Goal: Book appointment/travel/reservation

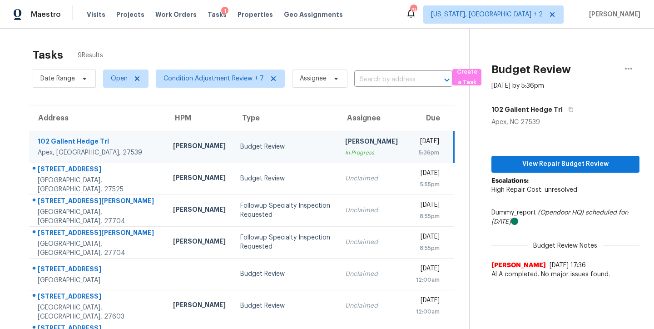
scroll to position [17, 0]
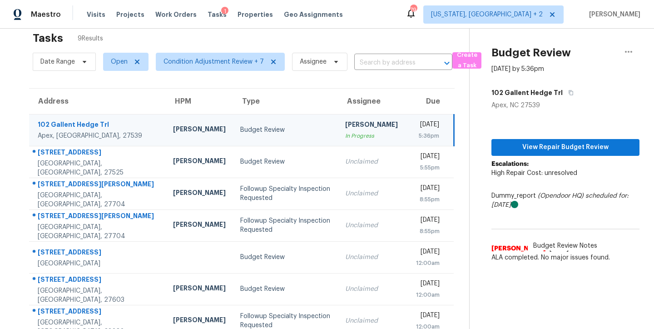
click at [137, 31] on div "Tasks 9 Results" at bounding box center [251, 38] width 436 height 24
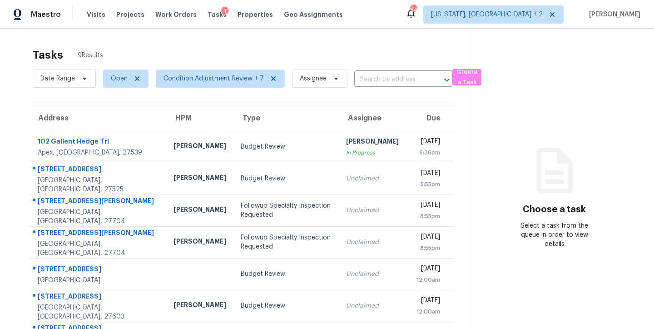
scroll to position [102, 0]
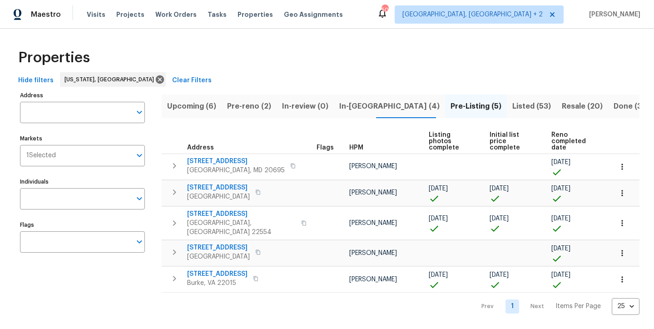
click at [279, 304] on div "Properties Hide filters Washington, DC Clear Filters Address Address Markets 1 …" at bounding box center [327, 179] width 654 height 301
click at [237, 70] on div "Properties" at bounding box center [327, 57] width 625 height 29
click at [342, 108] on span "In-reno (4)" at bounding box center [389, 106] width 100 height 13
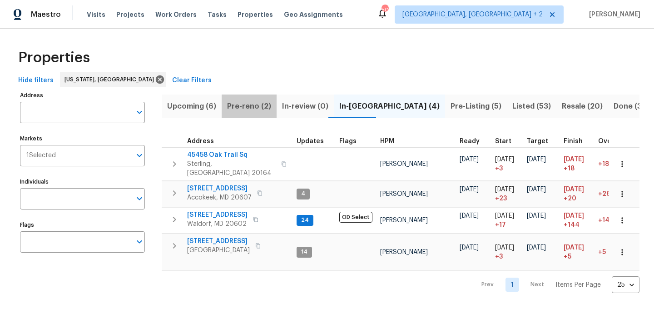
click at [250, 101] on span "Pre-reno (2)" at bounding box center [249, 106] width 44 height 13
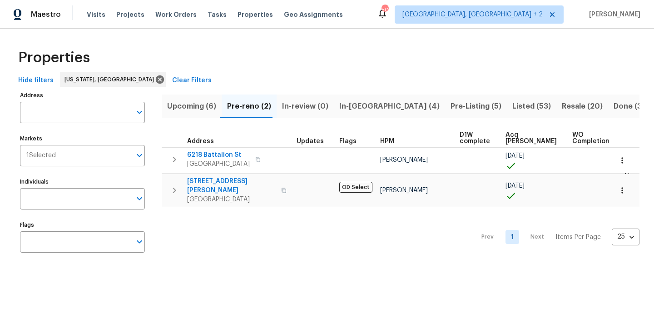
click at [413, 52] on div "Properties" at bounding box center [327, 57] width 625 height 29
click at [356, 17] on div "Maestro Visits Projects Work Orders Tasks Properties Geo Assignments 50 Charles…" at bounding box center [327, 14] width 654 height 29
click at [230, 56] on div "Properties" at bounding box center [327, 57] width 625 height 29
click at [512, 103] on span "Listed (53)" at bounding box center [531, 106] width 39 height 13
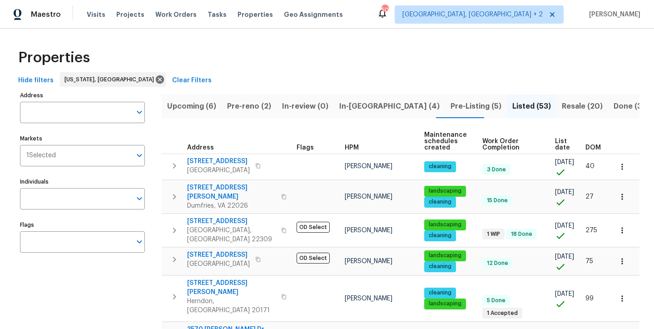
scroll to position [0, 11]
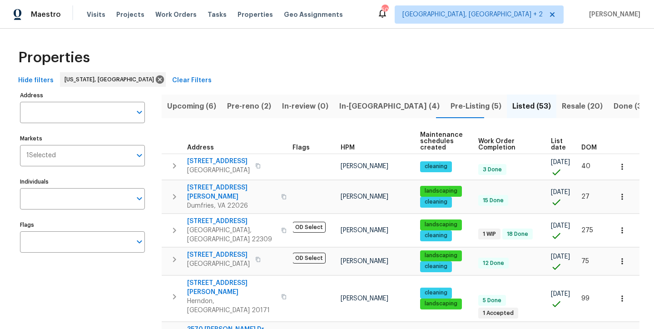
click at [586, 147] on span "DOM" at bounding box center [588, 147] width 15 height 6
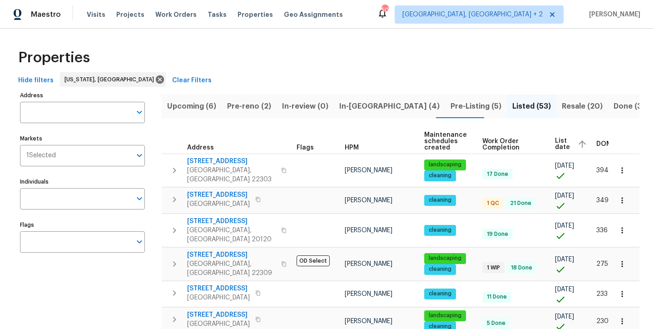
click at [596, 142] on span "DOM" at bounding box center [603, 144] width 15 height 6
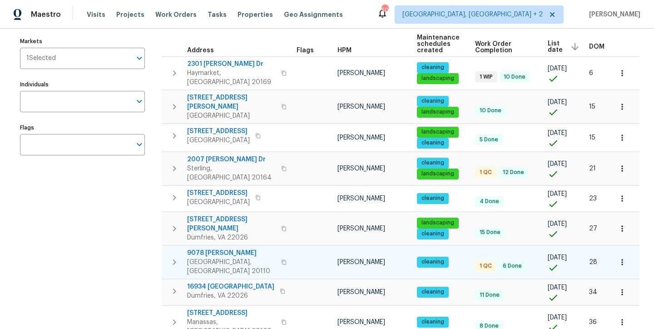
scroll to position [113, 0]
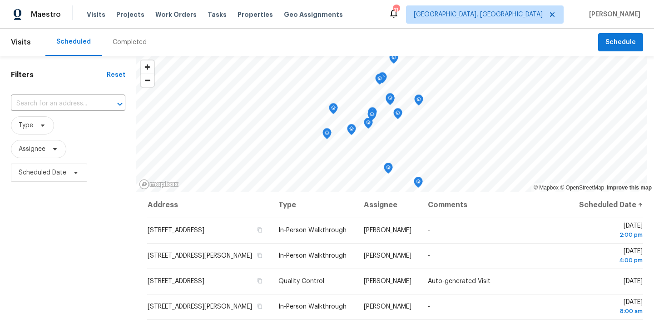
scroll to position [11, 0]
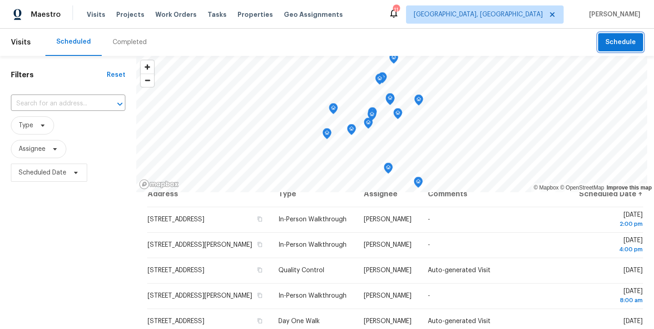
click at [621, 43] on span "Schedule" at bounding box center [620, 42] width 30 height 11
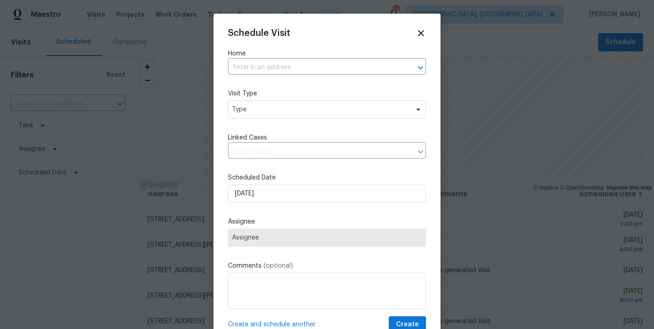
click at [292, 57] on label "Home" at bounding box center [327, 53] width 198 height 9
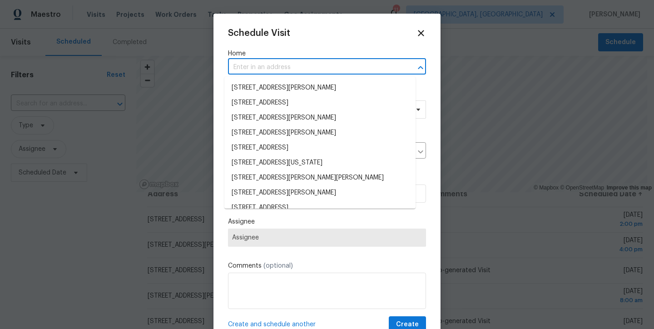
click at [291, 68] on input "text" at bounding box center [314, 67] width 173 height 14
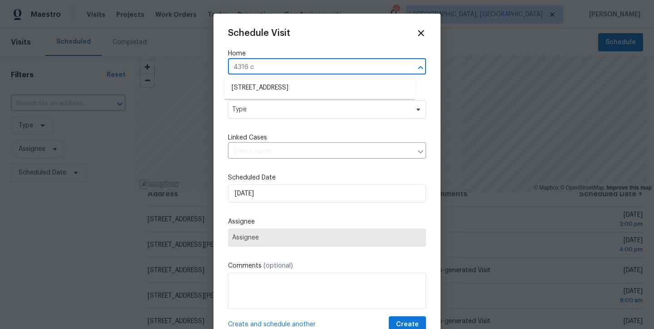
type input "4316 ch"
click at [313, 88] on li "4316 Chamberlayne Ave, Richmond, VA 23227" at bounding box center [319, 87] width 191 height 15
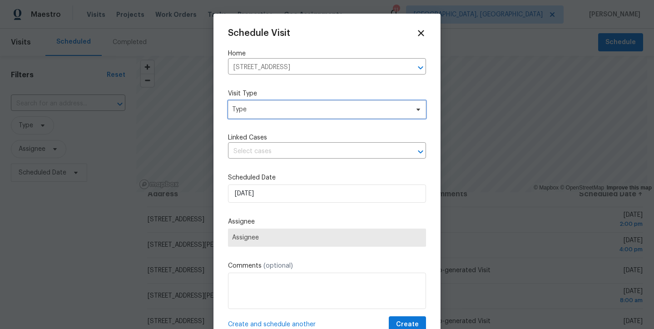
click at [291, 109] on span "Type" at bounding box center [320, 109] width 177 height 9
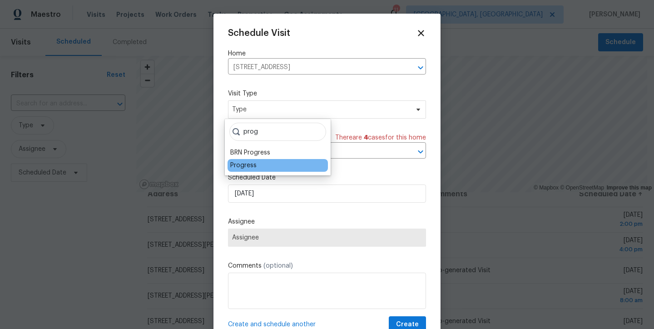
type input "prog"
click at [253, 165] on div "Progress" at bounding box center [243, 165] width 26 height 9
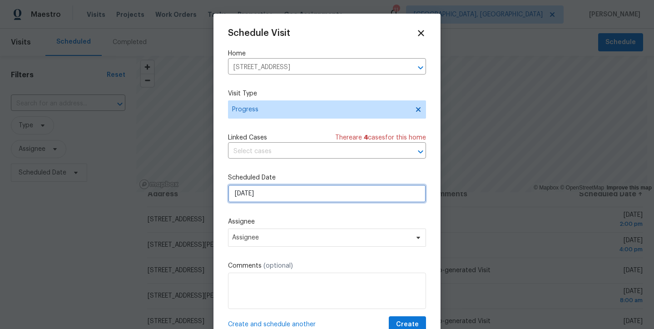
click at [247, 189] on input "[DATE]" at bounding box center [327, 193] width 198 height 18
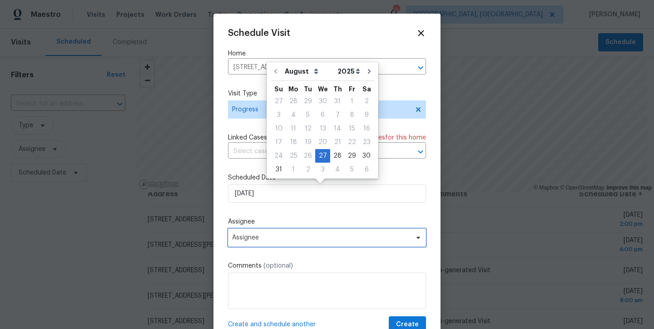
click at [242, 242] on span "Assignee" at bounding box center [327, 237] width 198 height 18
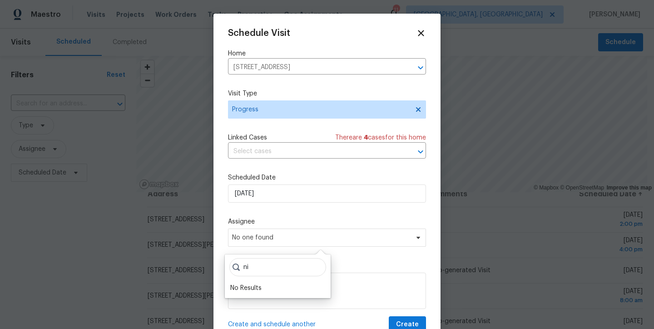
type input "n"
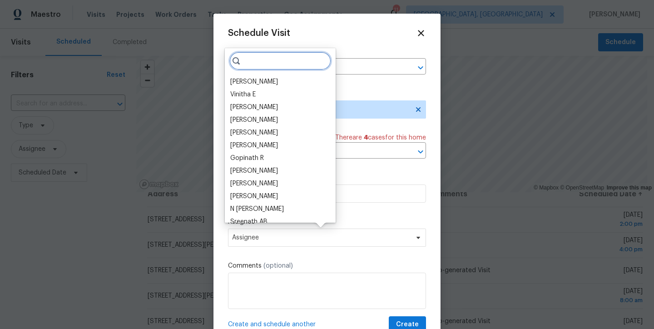
click at [285, 59] on input "search" at bounding box center [280, 61] width 102 height 18
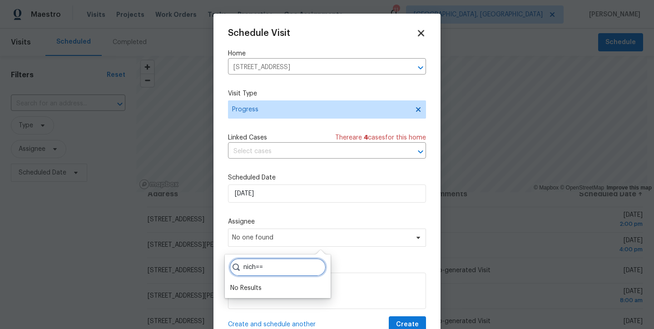
type input "nich=="
click at [418, 35] on icon at bounding box center [421, 33] width 6 height 6
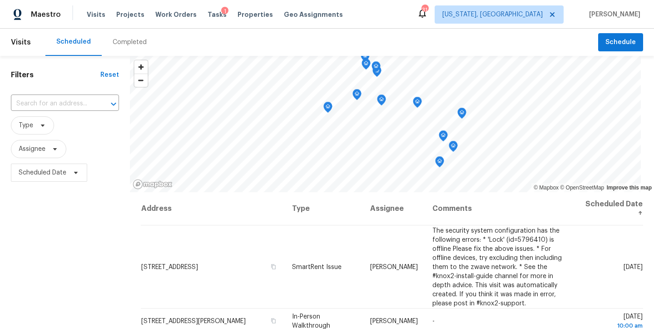
scroll to position [418, 0]
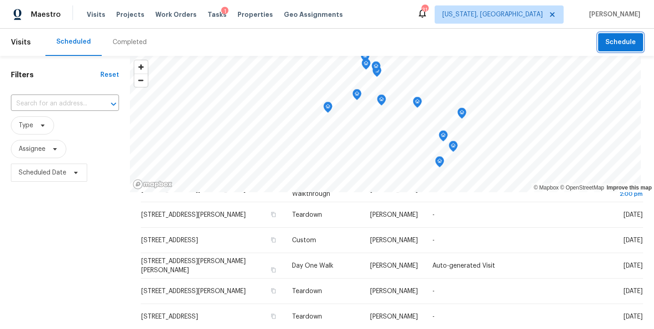
click at [612, 45] on span "Schedule" at bounding box center [620, 42] width 30 height 11
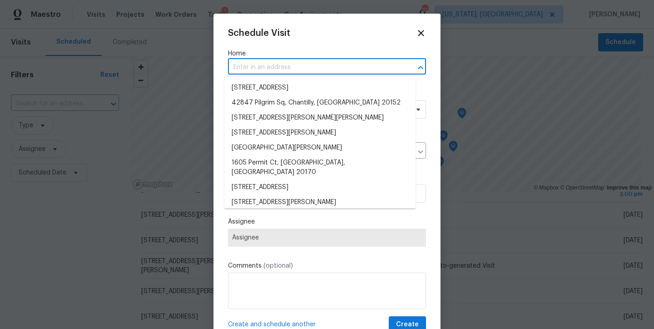
click at [262, 67] on input "text" at bounding box center [314, 67] width 173 height 14
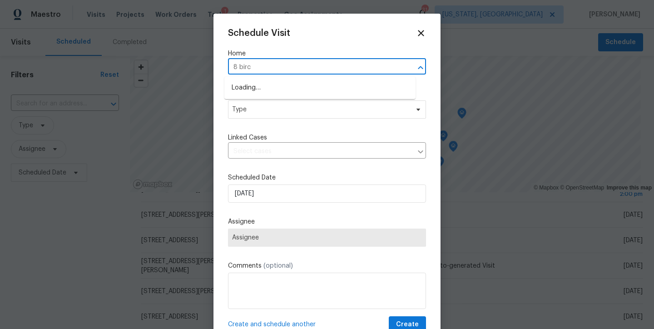
type input "8 birch"
click at [273, 85] on li "8 Birch Ln, Stafford, VA 22554" at bounding box center [319, 87] width 191 height 15
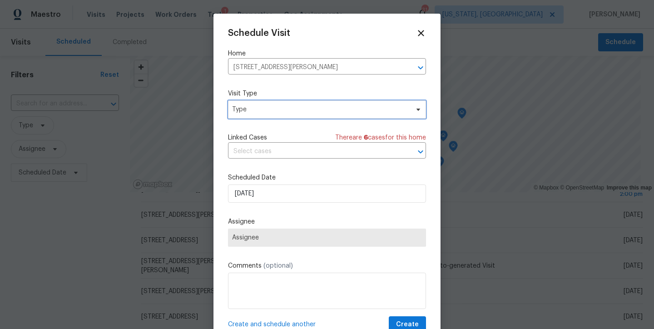
click at [268, 112] on span "Type" at bounding box center [320, 109] width 177 height 9
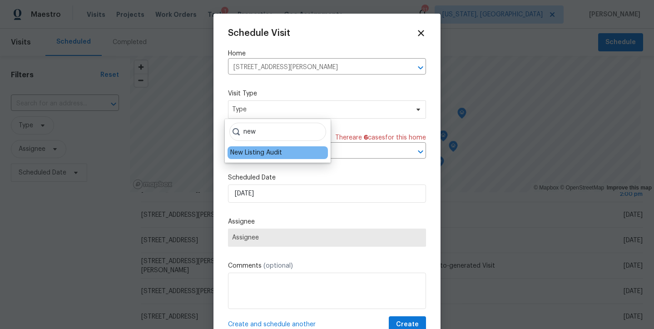
type input "new"
click at [273, 152] on div "New Listing Audit" at bounding box center [256, 152] width 52 height 9
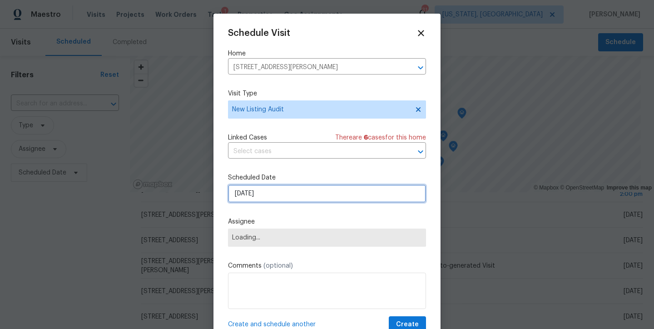
click at [261, 188] on input "[DATE]" at bounding box center [327, 193] width 198 height 18
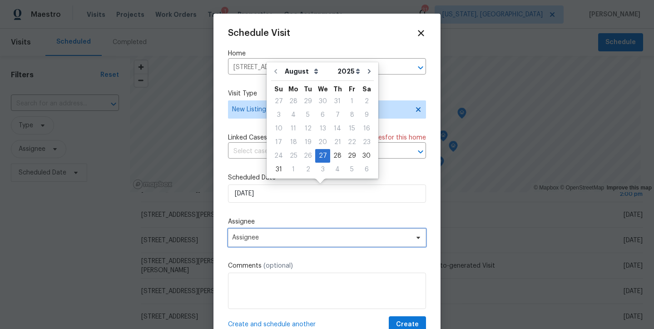
click at [285, 237] on span "Assignee" at bounding box center [321, 237] width 178 height 7
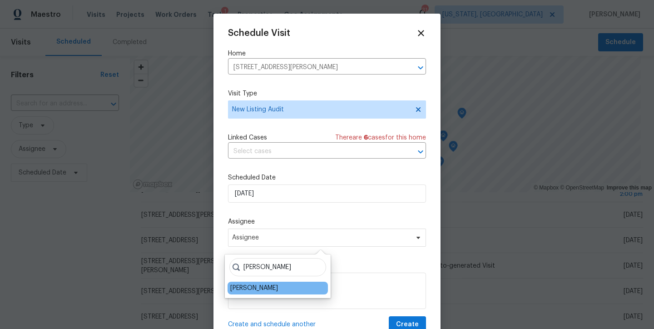
type input "nicholas"
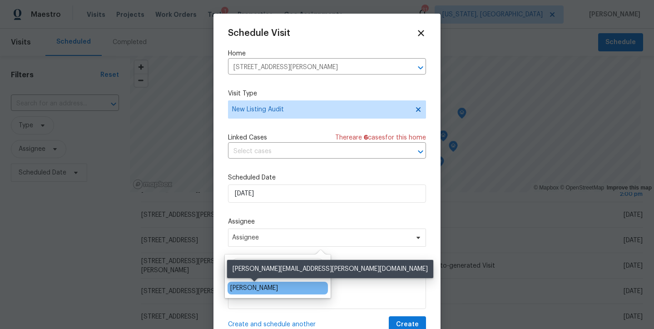
click at [253, 288] on div "[PERSON_NAME]" at bounding box center [254, 287] width 48 height 9
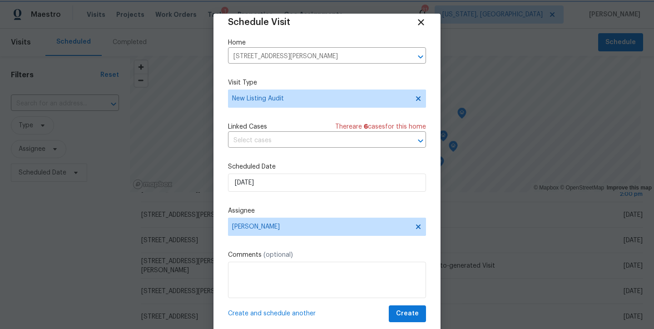
scroll to position [16, 0]
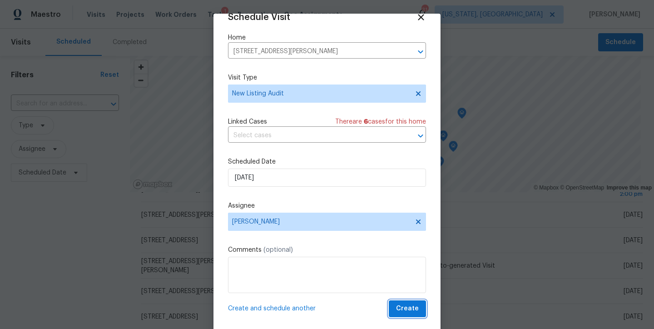
click at [404, 310] on span "Create" at bounding box center [407, 308] width 23 height 11
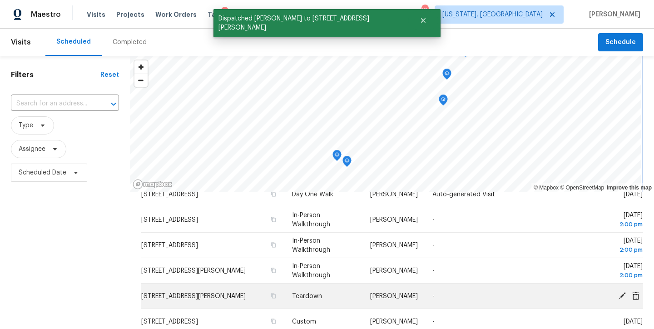
scroll to position [0, 0]
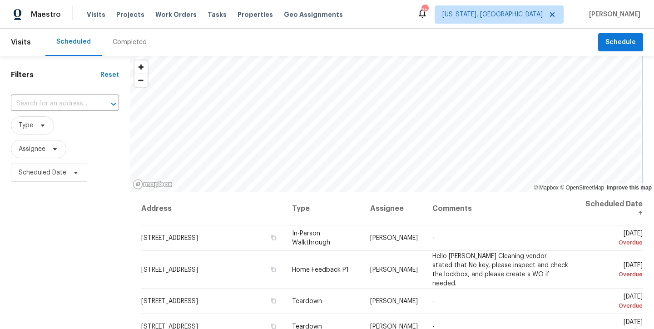
click at [450, 205] on div "© Mapbox © OpenStreetMap Improve this map Address Type Assignee Comments Schedu…" at bounding box center [392, 255] width 524 height 399
click at [390, 216] on div "© Mapbox © OpenStreetMap Improve this map Address Type Assignee Comments Schedu…" at bounding box center [392, 255] width 524 height 399
click at [77, 246] on div "Filters Reset ​ Type Assignee Scheduled Date" at bounding box center [65, 255] width 130 height 399
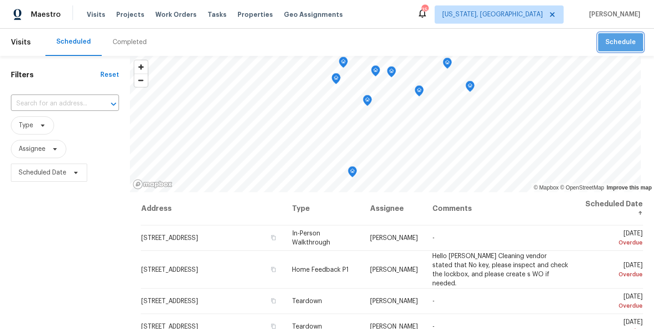
click at [612, 41] on span "Schedule" at bounding box center [620, 42] width 30 height 11
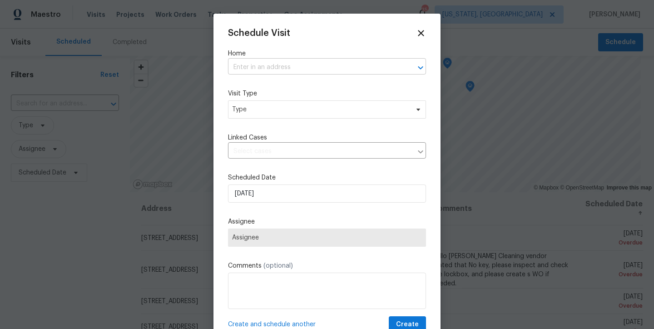
click at [327, 62] on input "text" at bounding box center [314, 67] width 173 height 14
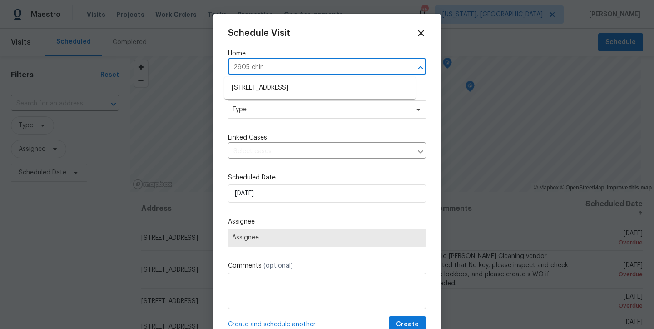
type input "2905 chink"
click at [334, 86] on li "2905 Chinkapin Oak Ln, Woodbridge, VA 22191" at bounding box center [319, 87] width 191 height 15
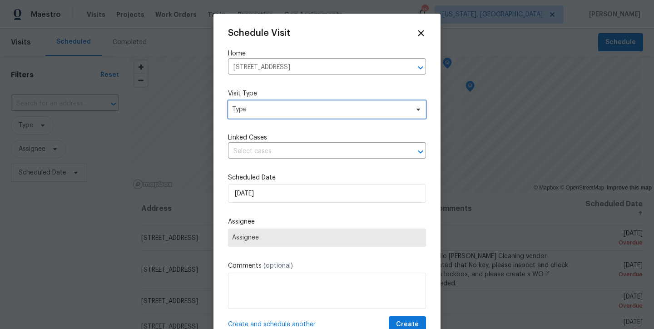
click at [318, 110] on span "Type" at bounding box center [320, 109] width 177 height 9
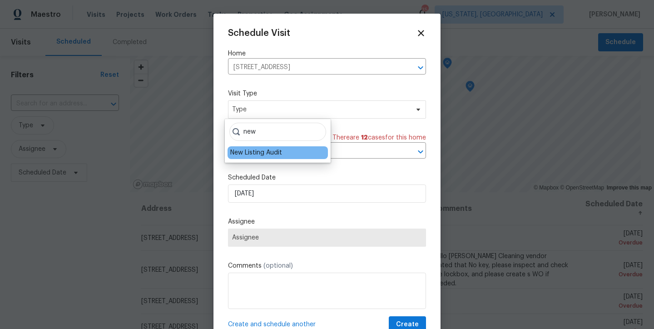
type input "new"
click at [283, 156] on div "New Listing Audit" at bounding box center [278, 152] width 100 height 13
click at [251, 153] on div "New Listing Audit" at bounding box center [256, 152] width 52 height 9
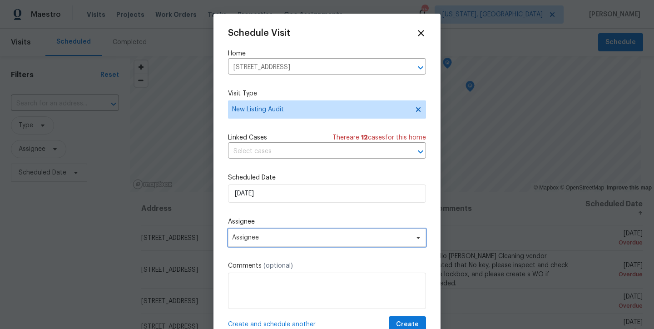
click at [280, 236] on span "Assignee" at bounding box center [321, 237] width 178 height 7
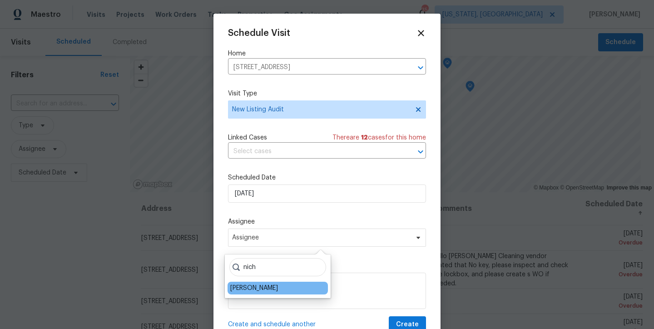
type input "nich"
click at [255, 288] on div "[PERSON_NAME]" at bounding box center [254, 287] width 48 height 9
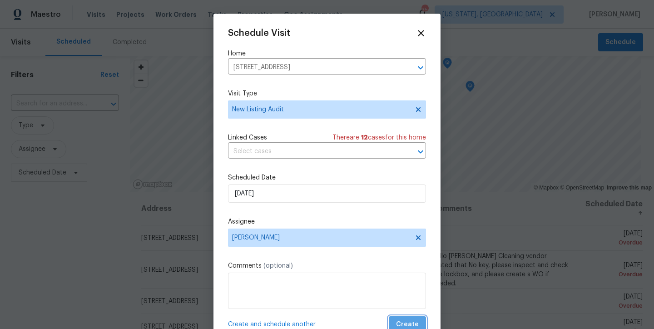
click at [404, 322] on span "Create" at bounding box center [407, 324] width 23 height 11
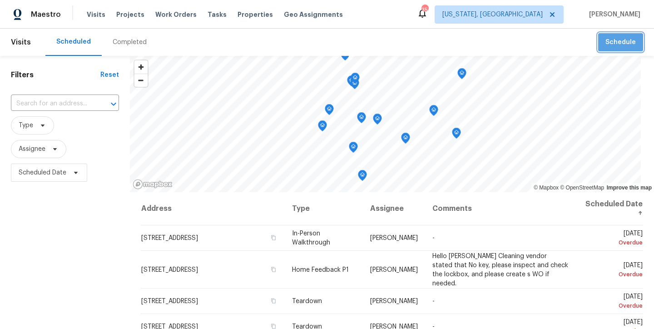
click at [623, 43] on span "Schedule" at bounding box center [620, 42] width 30 height 11
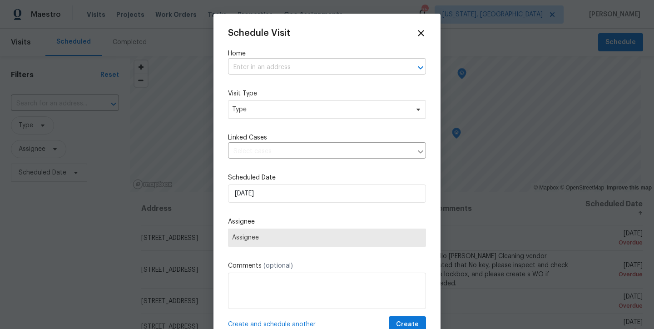
click at [248, 64] on input "text" at bounding box center [314, 67] width 173 height 14
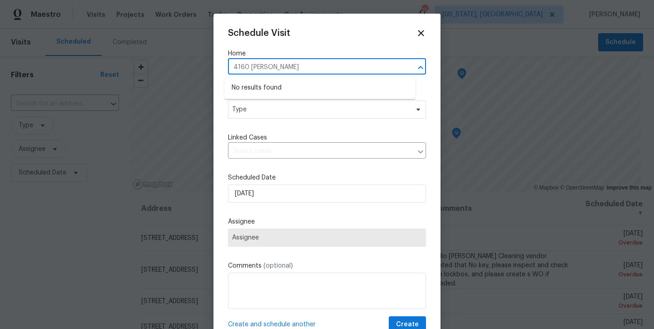
type input "4160 nichols"
click at [258, 90] on li "4160 Nichols Ct, Dumfries, VA 22026" at bounding box center [319, 87] width 191 height 15
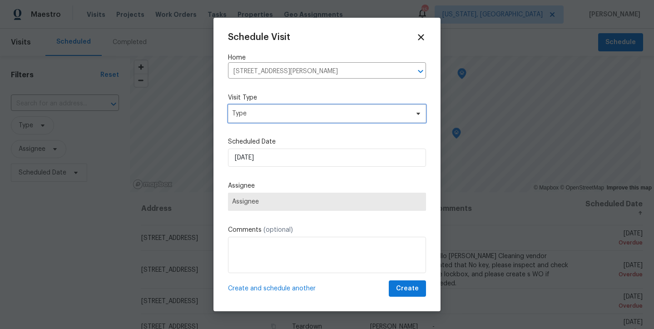
click at [253, 109] on span "Type" at bounding box center [320, 113] width 177 height 9
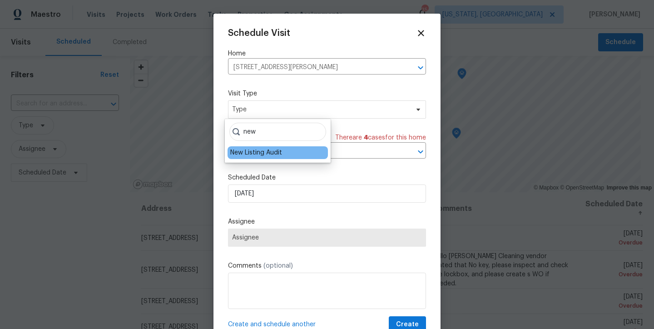
type input "new"
click at [250, 151] on div "New Listing Audit" at bounding box center [256, 152] width 52 height 9
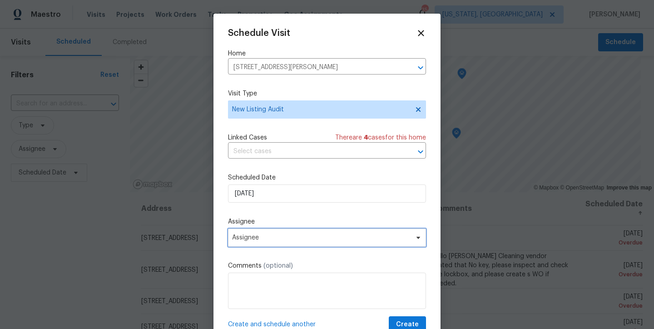
click at [260, 235] on span "Assignee" at bounding box center [321, 237] width 178 height 7
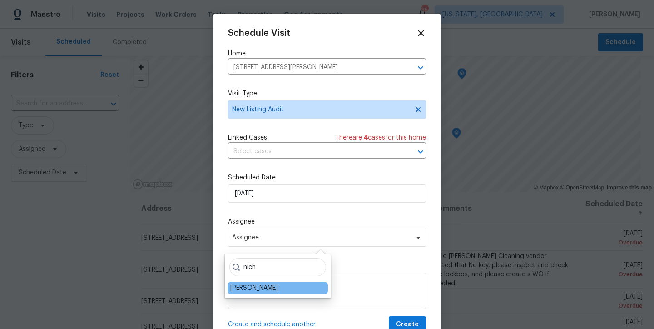
type input "nich"
click at [257, 287] on div "[PERSON_NAME]" at bounding box center [254, 287] width 48 height 9
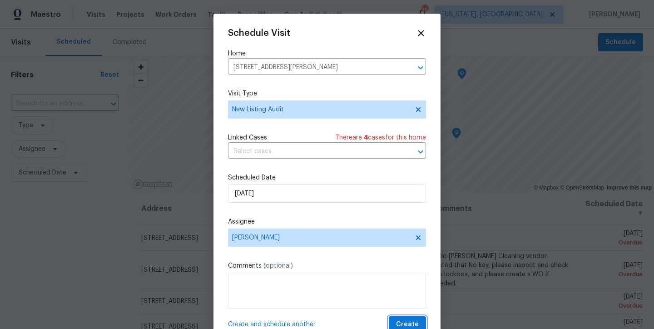
click at [403, 323] on span "Create" at bounding box center [407, 324] width 23 height 11
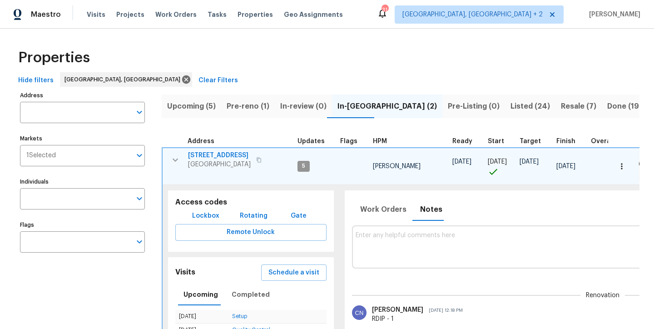
scroll to position [35, 0]
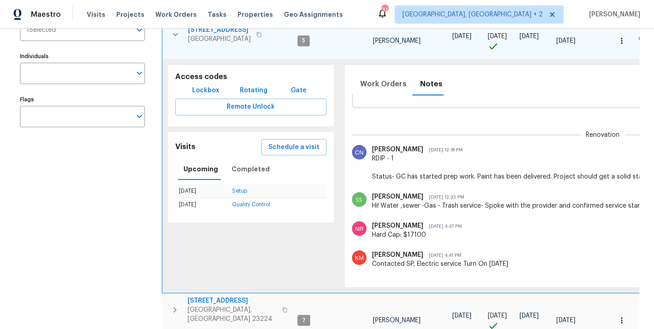
click at [177, 32] on icon "button" at bounding box center [175, 34] width 11 height 11
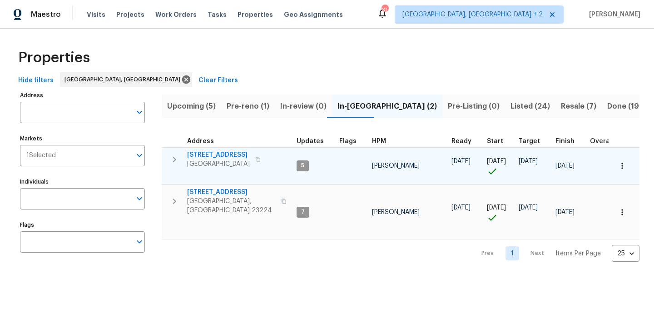
scroll to position [0, 0]
click at [510, 108] on span "Listed (24)" at bounding box center [530, 106] width 40 height 13
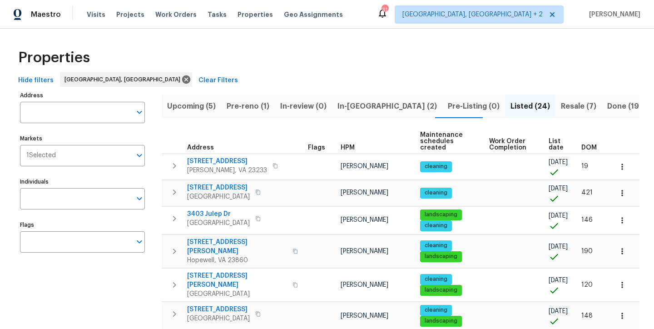
click at [239, 103] on span "Pre-reno (1)" at bounding box center [248, 106] width 43 height 13
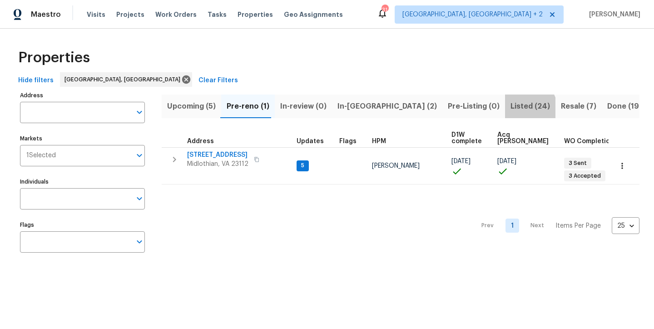
click at [510, 109] on span "Listed (24)" at bounding box center [530, 106] width 40 height 13
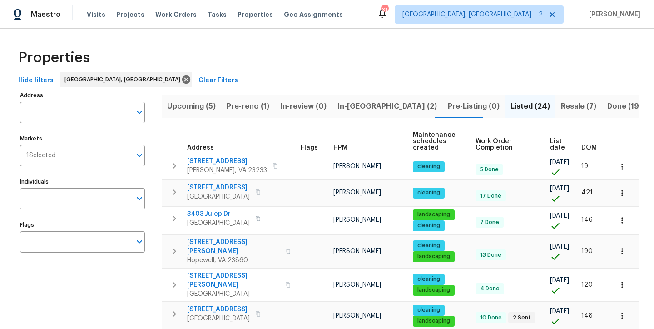
click at [585, 148] on span "DOM" at bounding box center [588, 147] width 15 height 6
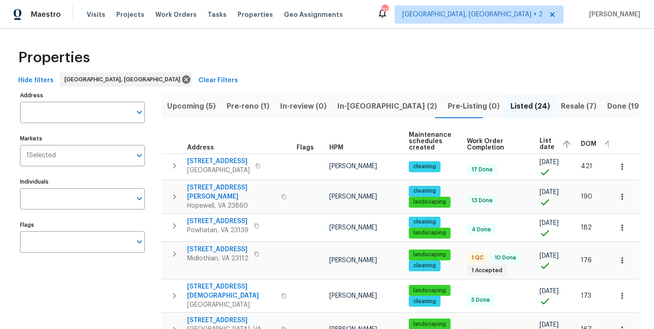
click at [582, 142] on span "DOM" at bounding box center [588, 144] width 15 height 6
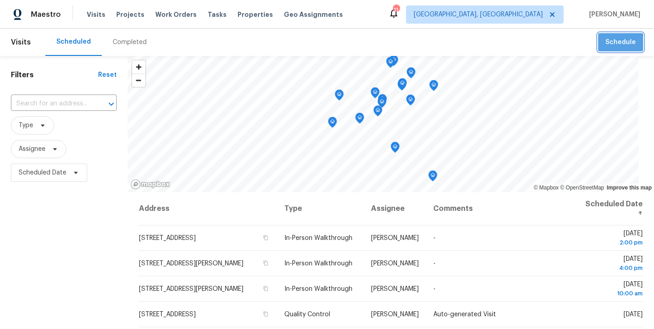
click at [610, 46] on span "Schedule" at bounding box center [620, 42] width 30 height 11
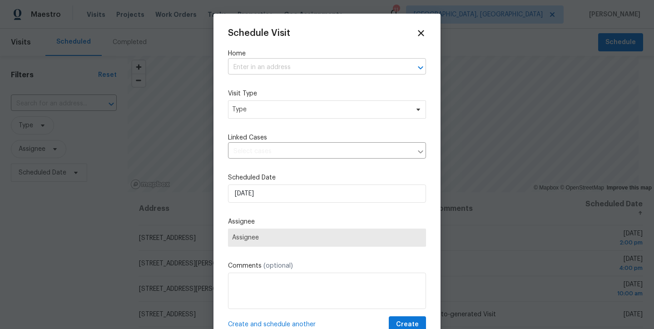
click at [353, 64] on input "text" at bounding box center [314, 67] width 173 height 14
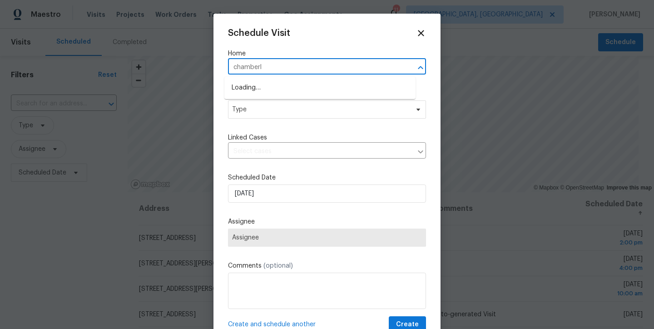
type input "chamberla"
click at [354, 86] on li "[STREET_ADDRESS]" at bounding box center [319, 87] width 191 height 15
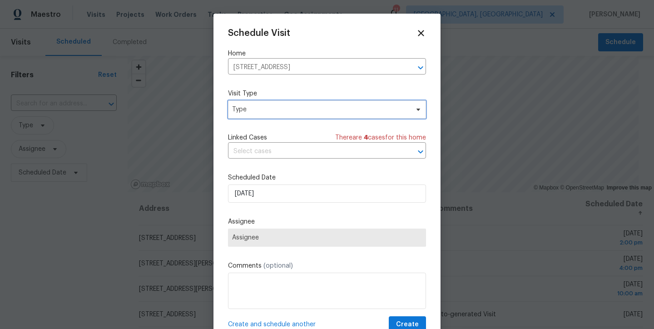
click at [316, 112] on span "Type" at bounding box center [320, 109] width 177 height 9
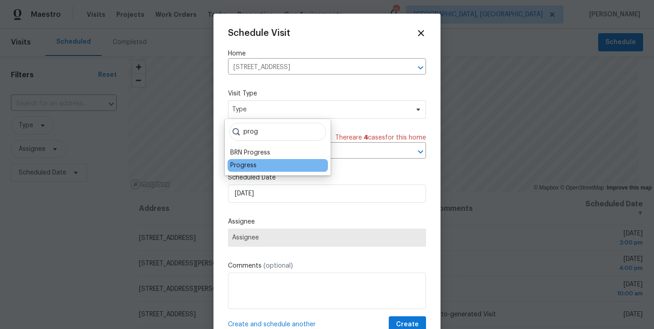
type input "prog"
click at [228, 168] on div "Progress" at bounding box center [278, 165] width 100 height 13
click at [251, 170] on div "Progress" at bounding box center [278, 165] width 100 height 13
click at [249, 167] on div "Progress" at bounding box center [243, 165] width 26 height 9
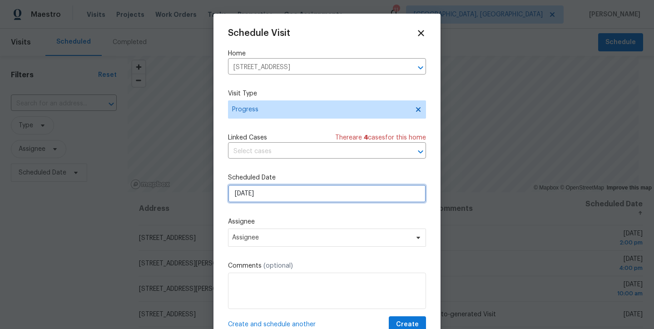
click at [267, 194] on input "[DATE]" at bounding box center [327, 193] width 198 height 18
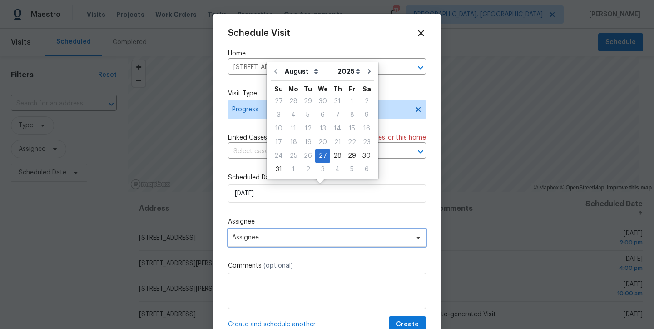
click at [273, 245] on span "Assignee" at bounding box center [327, 237] width 198 height 18
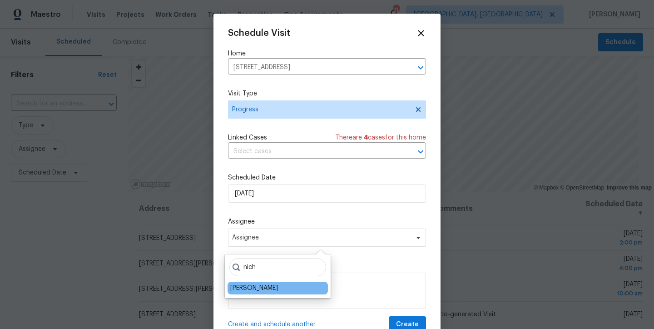
type input "nich"
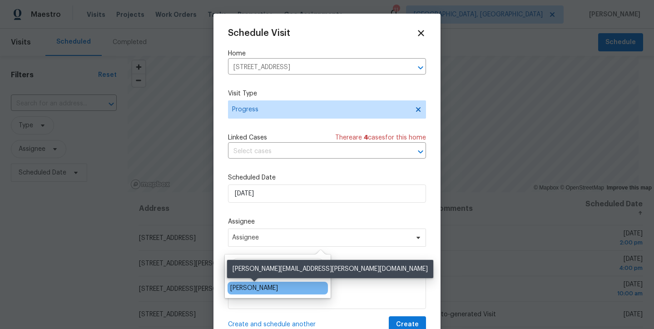
click at [255, 287] on div "[PERSON_NAME]" at bounding box center [254, 287] width 48 height 9
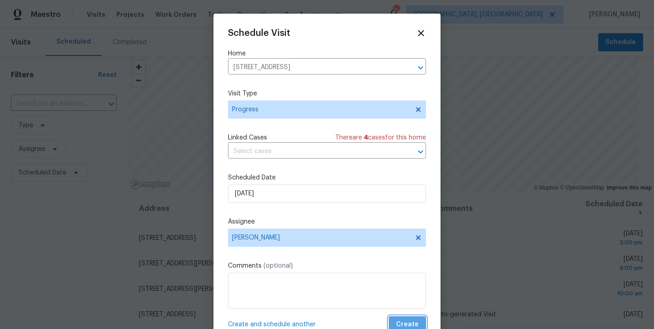
click at [397, 320] on span "Create" at bounding box center [407, 324] width 23 height 11
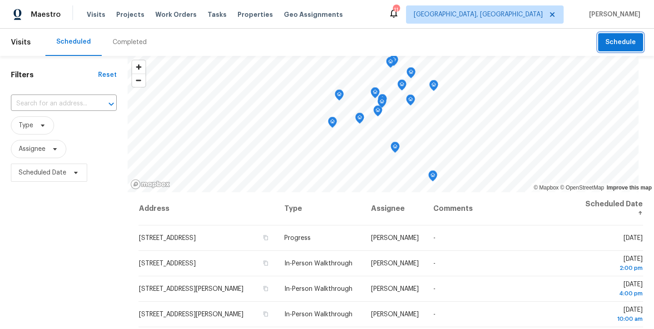
click at [613, 42] on span "Schedule" at bounding box center [620, 42] width 30 height 11
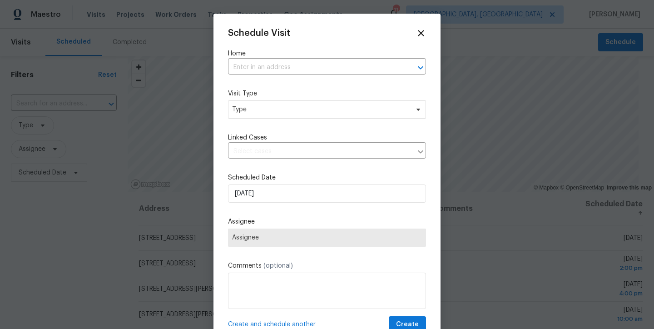
click at [280, 53] on label "Home" at bounding box center [327, 53] width 198 height 9
click at [280, 59] on div "Home ​" at bounding box center [327, 61] width 198 height 25
click at [277, 65] on input "text" at bounding box center [314, 67] width 173 height 14
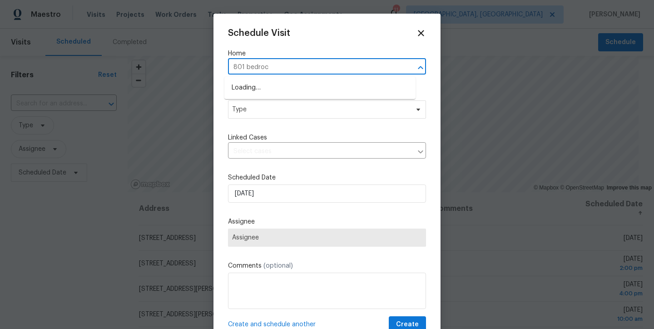
type input "801 bedrock"
click at [281, 93] on li "[STREET_ADDRESS]" at bounding box center [319, 87] width 191 height 15
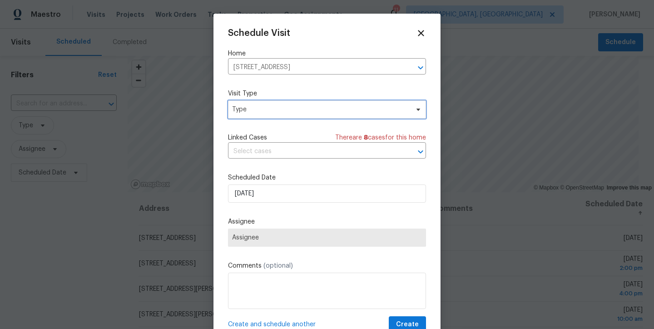
click at [277, 109] on span "Type" at bounding box center [320, 109] width 177 height 9
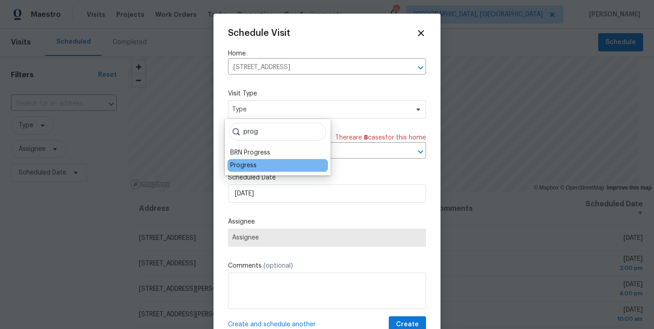
type input "prog"
click at [237, 163] on div "Progress" at bounding box center [243, 165] width 26 height 9
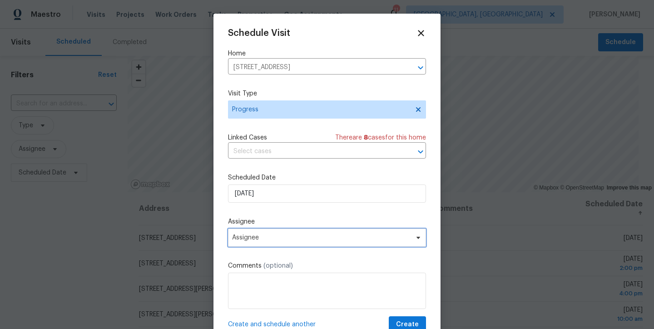
click at [262, 241] on span "Assignee" at bounding box center [321, 237] width 178 height 7
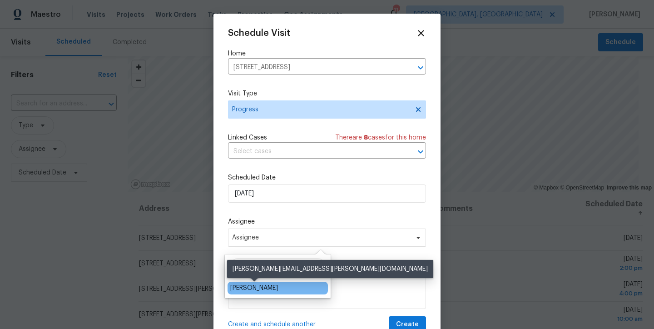
type input "nich"
click at [264, 287] on div "[PERSON_NAME]" at bounding box center [254, 287] width 48 height 9
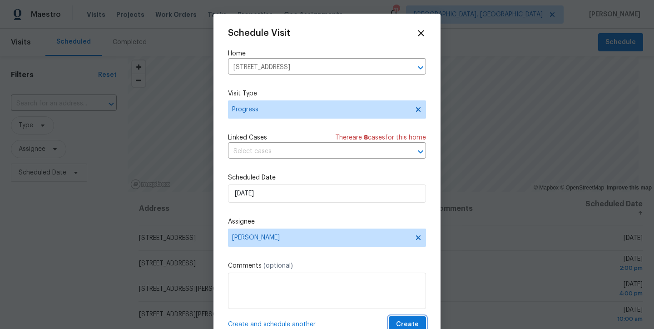
click at [407, 323] on span "Create" at bounding box center [407, 324] width 23 height 11
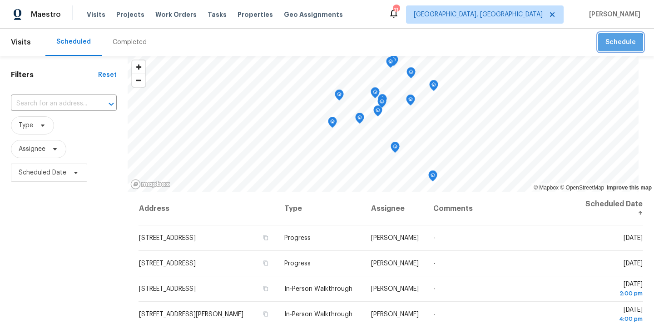
click at [606, 43] on span "Schedule" at bounding box center [620, 42] width 30 height 11
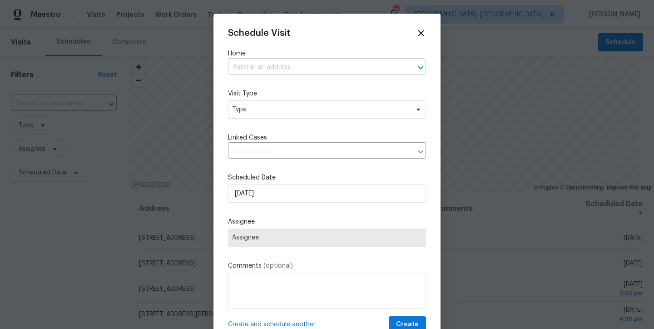
click at [284, 71] on input "text" at bounding box center [314, 67] width 173 height 14
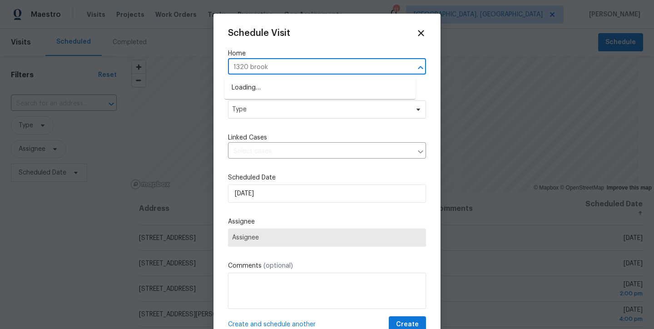
type input "1320 brookl"
click at [295, 89] on li "[STREET_ADDRESS]" at bounding box center [319, 87] width 191 height 15
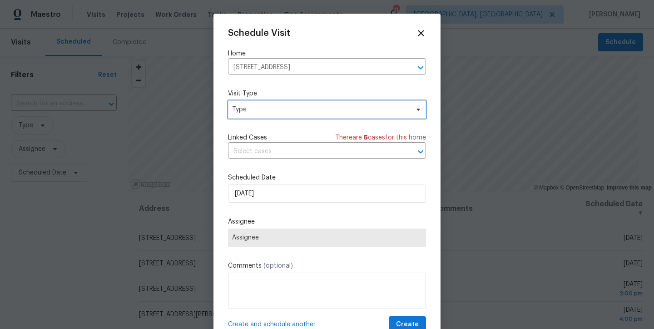
click at [287, 104] on span "Type" at bounding box center [327, 109] width 198 height 18
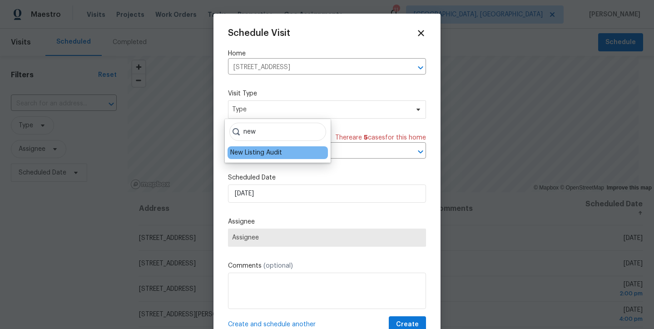
type input "new"
click at [239, 152] on div "New Listing Audit" at bounding box center [256, 152] width 52 height 9
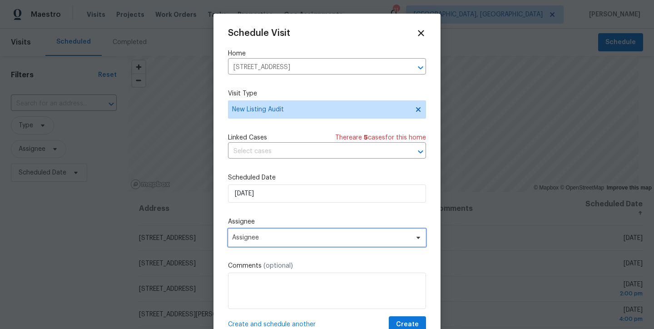
click at [297, 232] on span "Assignee" at bounding box center [327, 237] width 198 height 18
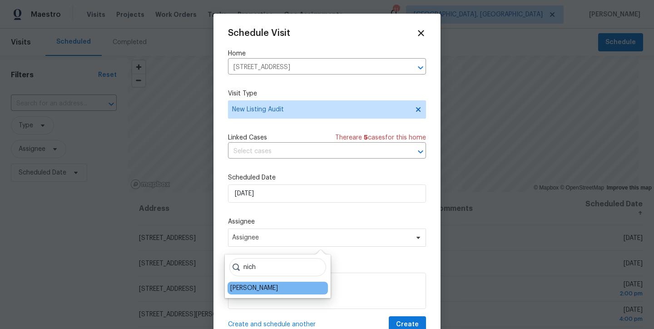
type input "nich"
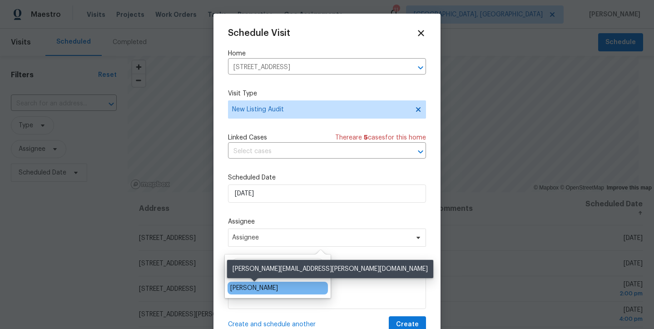
click at [272, 285] on div "[PERSON_NAME]" at bounding box center [254, 287] width 48 height 9
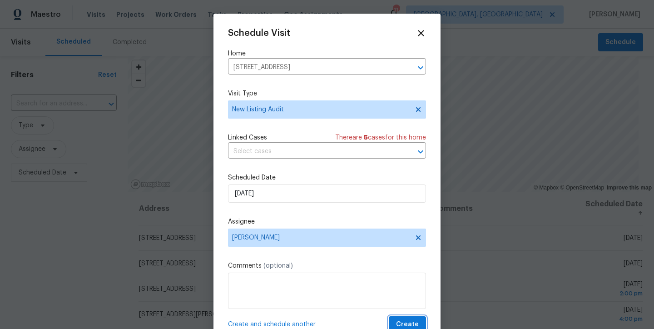
click at [392, 318] on button "Create" at bounding box center [407, 324] width 37 height 17
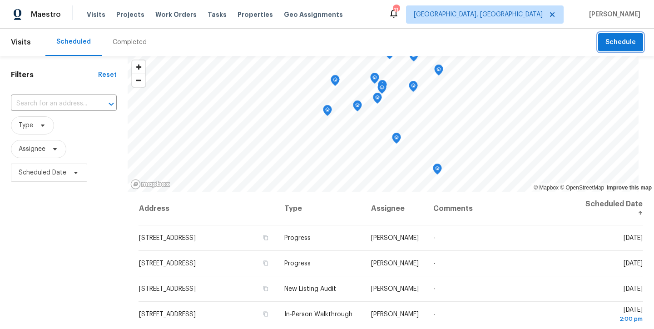
click at [609, 40] on span "Schedule" at bounding box center [620, 42] width 30 height 11
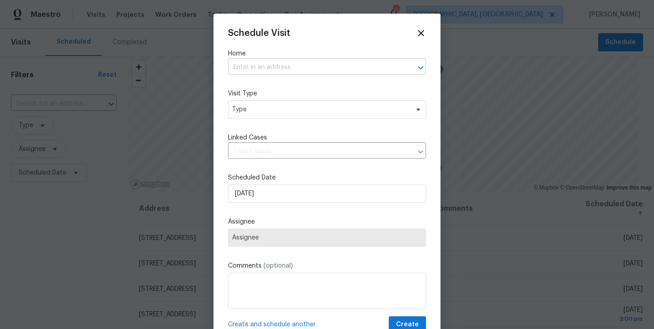
click at [274, 64] on input "text" at bounding box center [314, 67] width 173 height 14
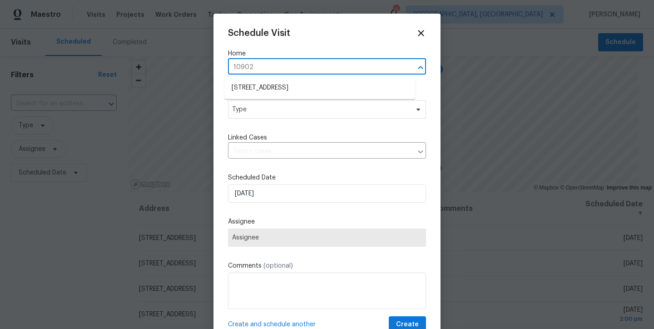
type input "10902 g"
click at [295, 79] on ul "[STREET_ADDRESS]" at bounding box center [319, 88] width 191 height 22
click at [295, 83] on li "[STREET_ADDRESS]" at bounding box center [319, 87] width 191 height 15
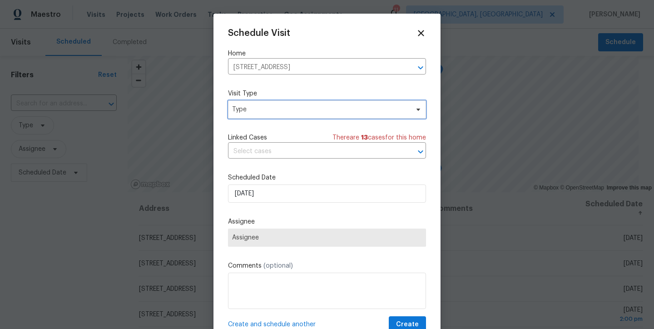
click at [288, 109] on span "Type" at bounding box center [320, 109] width 177 height 9
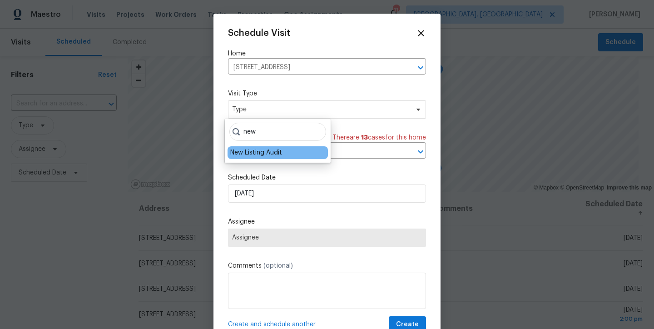
type input "new"
click at [272, 153] on div "New Listing Audit" at bounding box center [256, 152] width 52 height 9
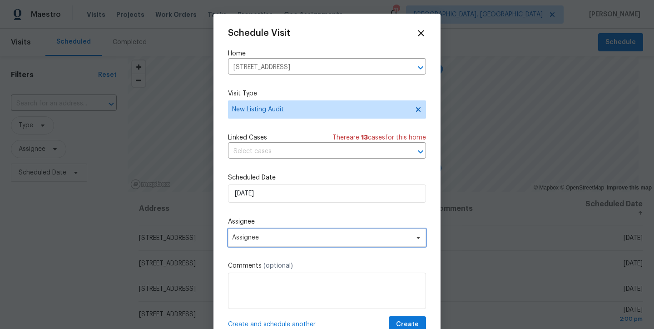
click at [258, 235] on span "Assignee" at bounding box center [321, 237] width 178 height 7
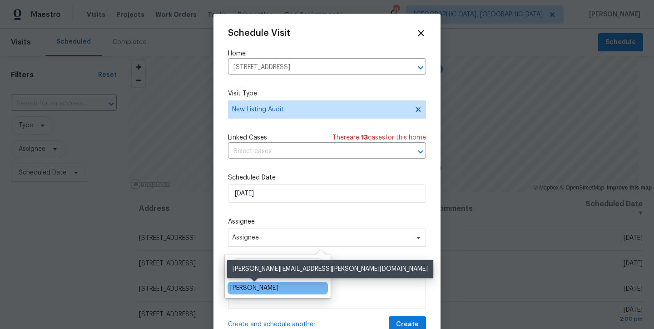
type input "nich"
click at [257, 292] on div "[PERSON_NAME]" at bounding box center [254, 287] width 48 height 9
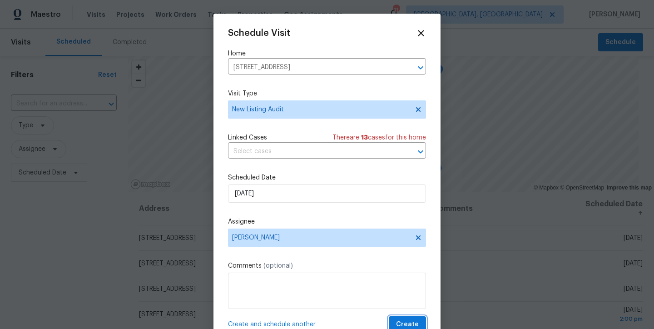
click at [396, 320] on span "Create" at bounding box center [407, 324] width 23 height 11
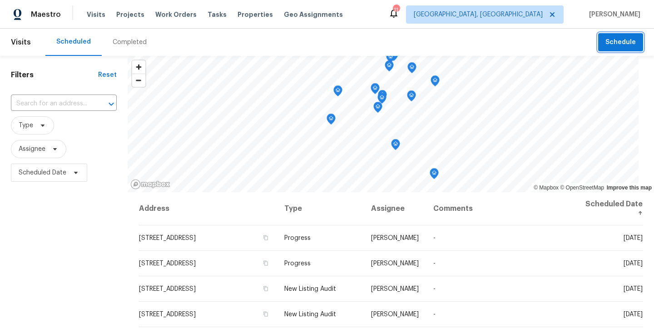
click at [612, 51] on button "Schedule" at bounding box center [620, 42] width 45 height 19
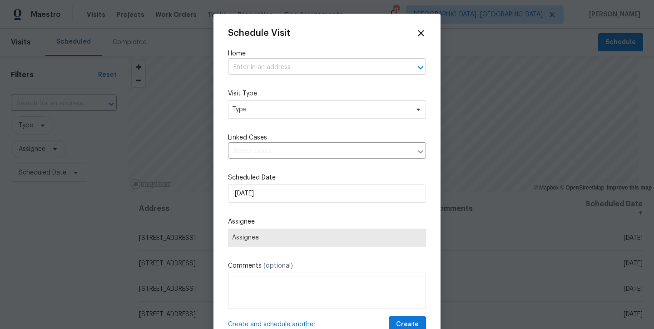
click at [291, 69] on input "text" at bounding box center [314, 67] width 173 height 14
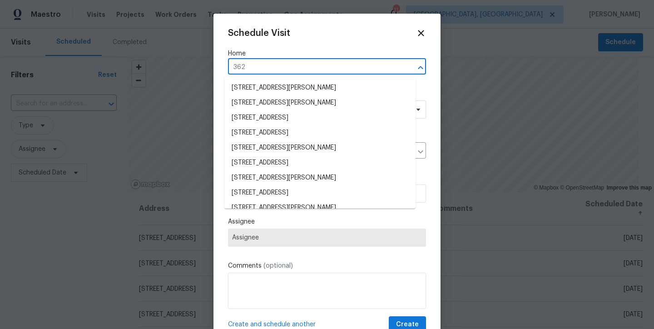
type input "3621"
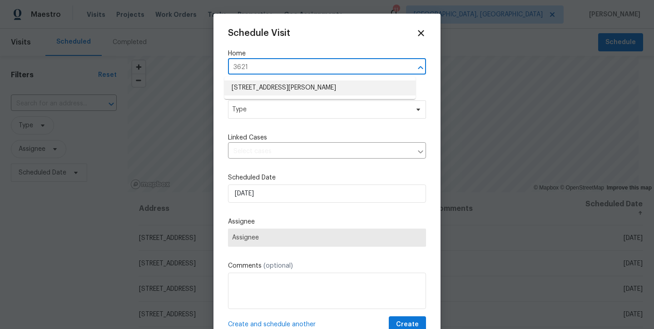
click at [302, 91] on li "[STREET_ADDRESS][PERSON_NAME]" at bounding box center [319, 87] width 191 height 15
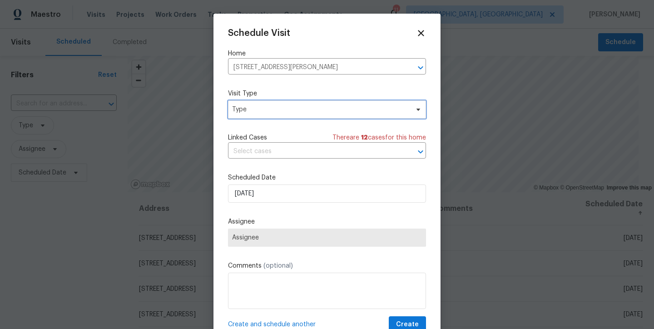
click at [297, 116] on span "Type" at bounding box center [327, 109] width 198 height 18
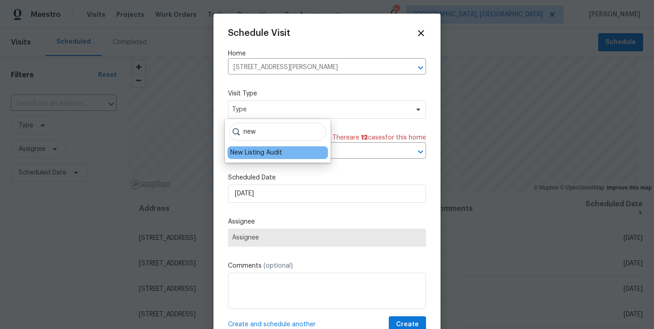
type input "new"
click at [246, 154] on div "New Listing Audit" at bounding box center [256, 152] width 52 height 9
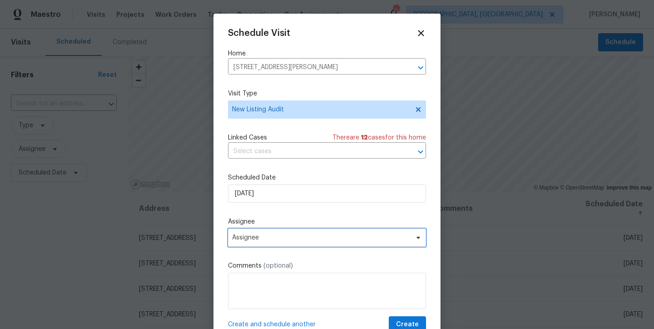
click at [258, 231] on span "Assignee" at bounding box center [327, 237] width 198 height 18
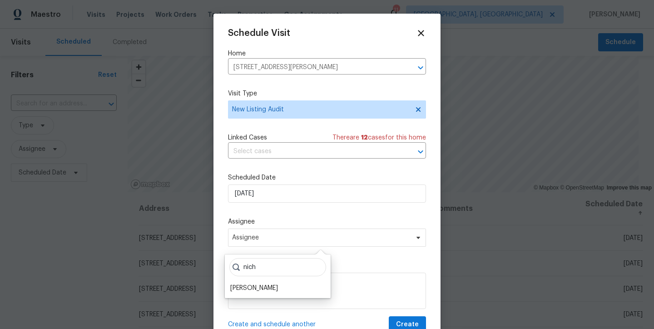
type input "nich"
drag, startPoint x: 252, startPoint y: 297, endPoint x: 254, endPoint y: 292, distance: 5.1
click at [252, 297] on div "nich [PERSON_NAME]" at bounding box center [278, 276] width 106 height 44
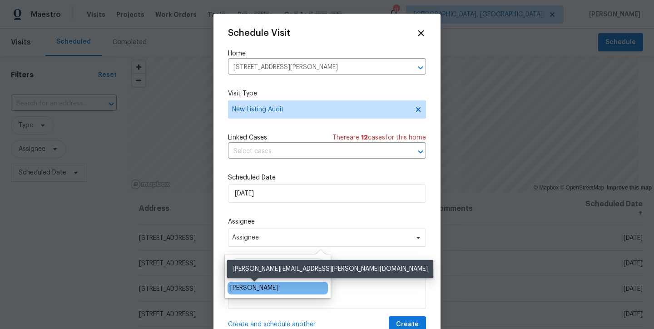
click at [254, 292] on div "[PERSON_NAME]" at bounding box center [254, 287] width 48 height 9
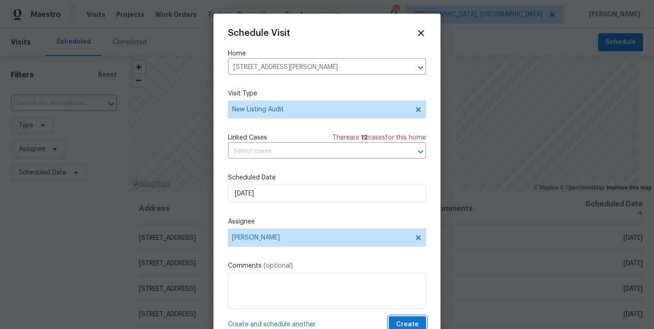
click at [401, 325] on span "Create" at bounding box center [407, 324] width 23 height 11
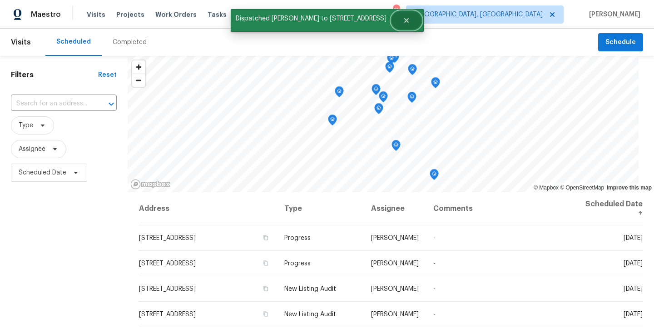
click at [403, 23] on icon "Close" at bounding box center [406, 20] width 7 height 7
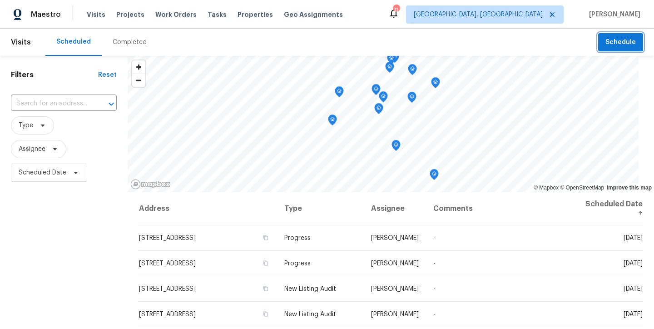
click at [607, 40] on span "Schedule" at bounding box center [620, 42] width 30 height 11
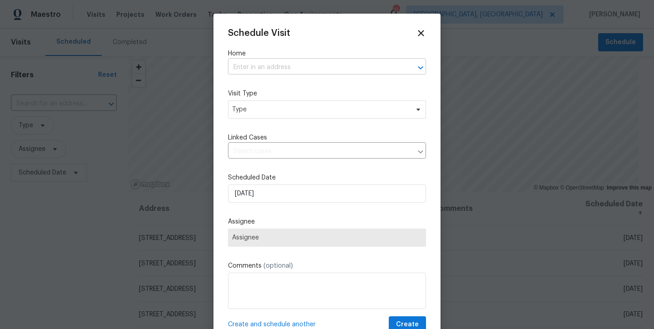
click at [275, 69] on input "text" at bounding box center [314, 67] width 173 height 14
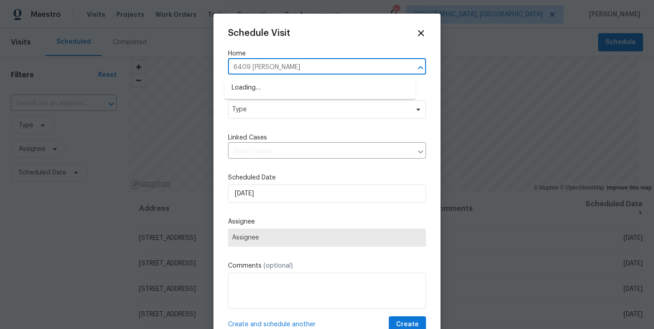
type input "6409 [PERSON_NAME]"
click at [291, 86] on li "[STREET_ADDRESS][PERSON_NAME]" at bounding box center [319, 87] width 191 height 15
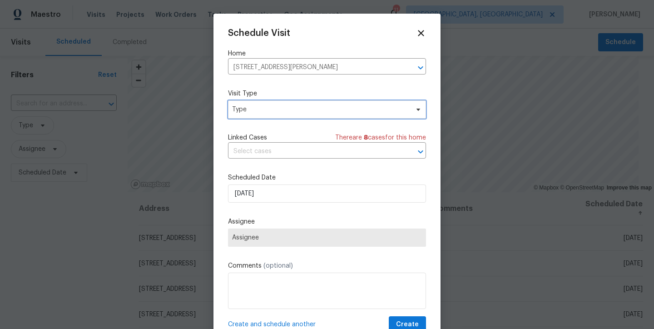
click at [282, 112] on span "Type" at bounding box center [320, 109] width 177 height 9
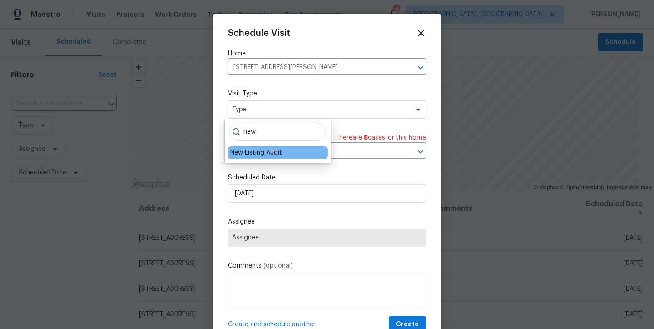
type input "new"
click at [256, 154] on div "New Listing Audit" at bounding box center [256, 152] width 52 height 9
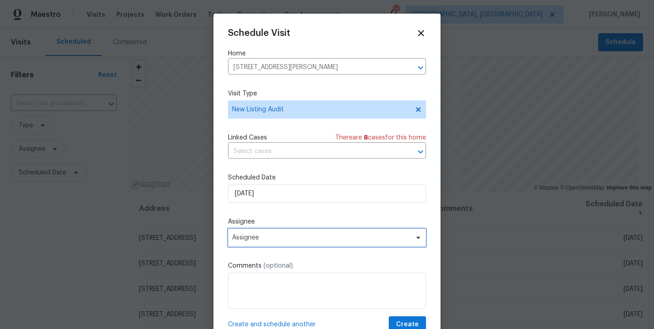
click at [267, 236] on span "Assignee" at bounding box center [321, 237] width 178 height 7
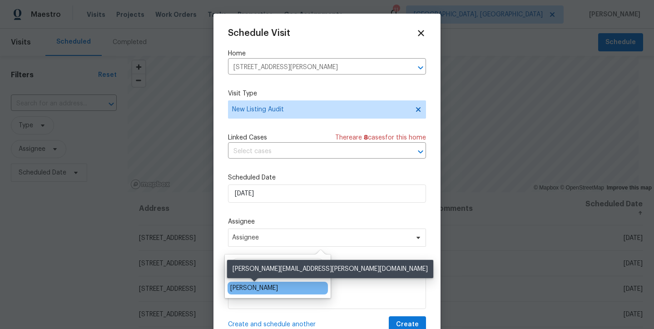
type input "nicho"
click at [259, 292] on div "[PERSON_NAME]" at bounding box center [278, 288] width 100 height 13
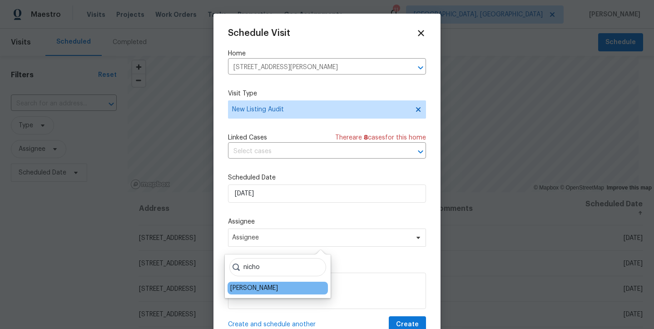
click at [260, 287] on div "[PERSON_NAME]" at bounding box center [254, 287] width 48 height 9
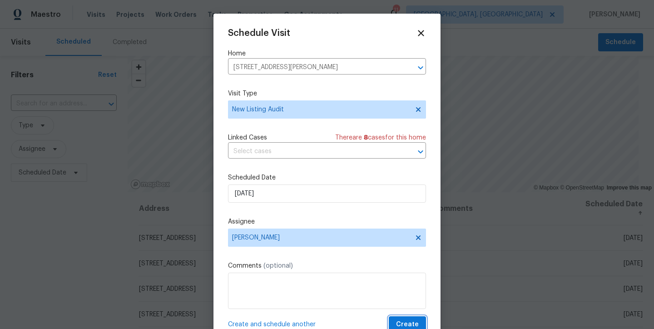
click at [397, 324] on span "Create" at bounding box center [407, 324] width 23 height 11
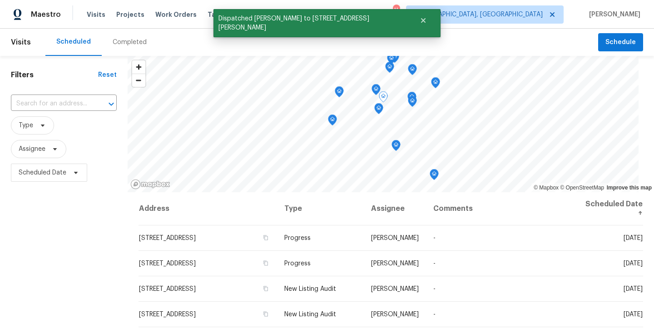
click at [69, 266] on div "Filters Reset ​ Type Assignee Scheduled Date" at bounding box center [64, 255] width 128 height 399
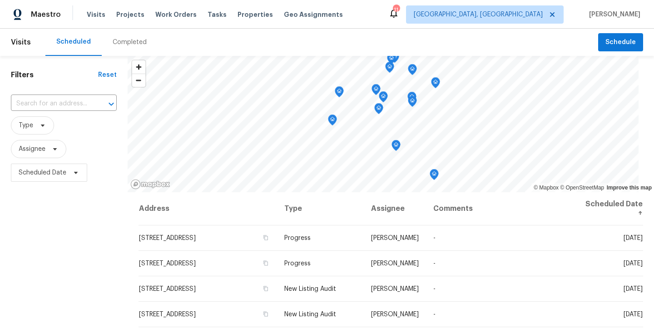
click at [397, 12] on div "Maestro Visits Projects Work Orders Tasks Properties Geo Assignments 11 [GEOGRA…" at bounding box center [327, 14] width 654 height 29
